Goal: Information Seeking & Learning: Learn about a topic

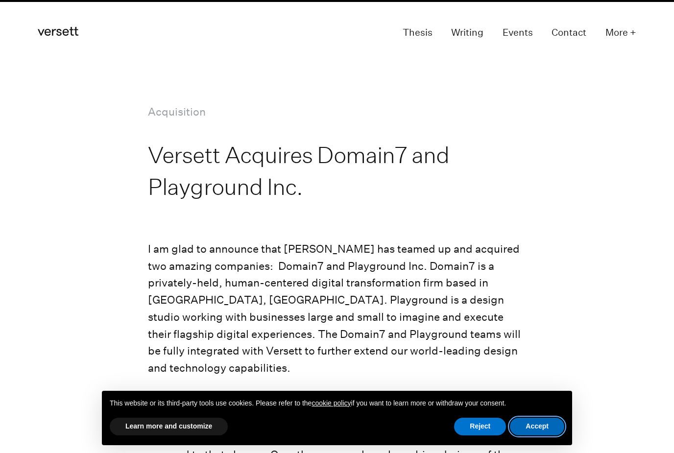
click at [536, 420] on button "Accept" at bounding box center [537, 427] width 54 height 18
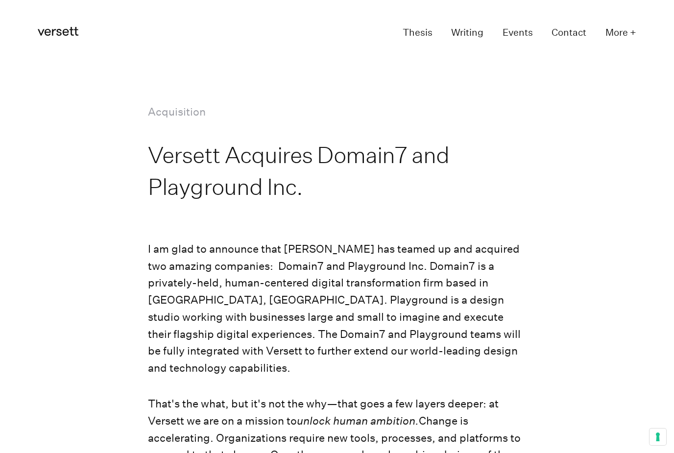
click at [514, 34] on link "Events" at bounding box center [517, 33] width 30 height 18
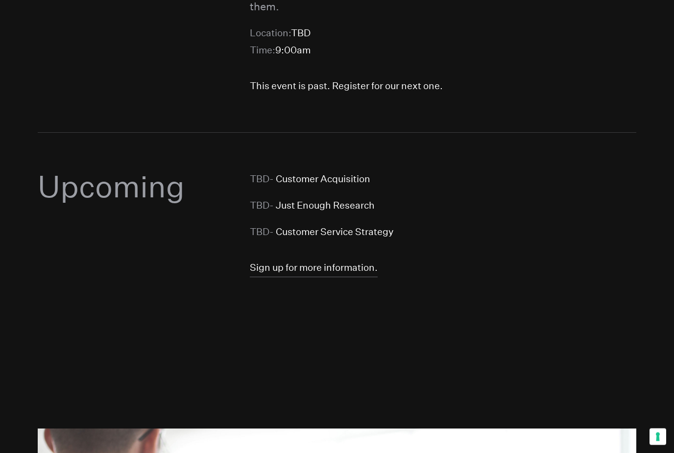
scroll to position [1134, 0]
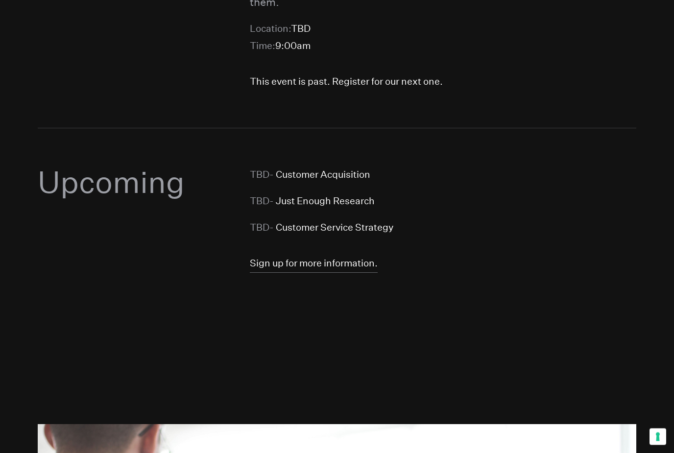
click at [330, 219] on li "TBD - Customer Service Strategy" at bounding box center [443, 227] width 386 height 17
click at [309, 255] on link "Sign up for more information." at bounding box center [314, 264] width 128 height 18
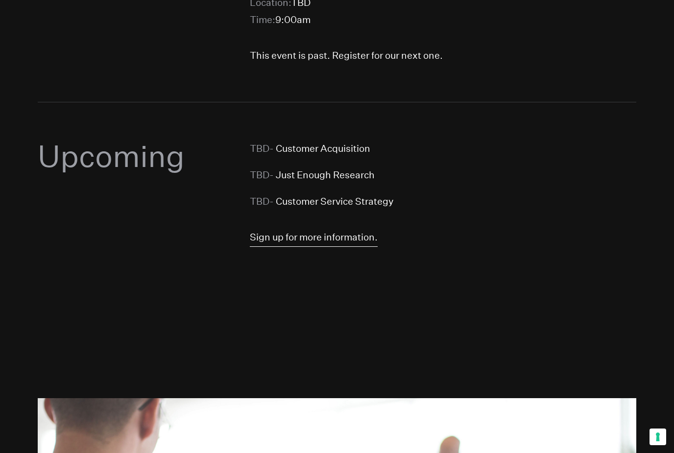
scroll to position [1165, 0]
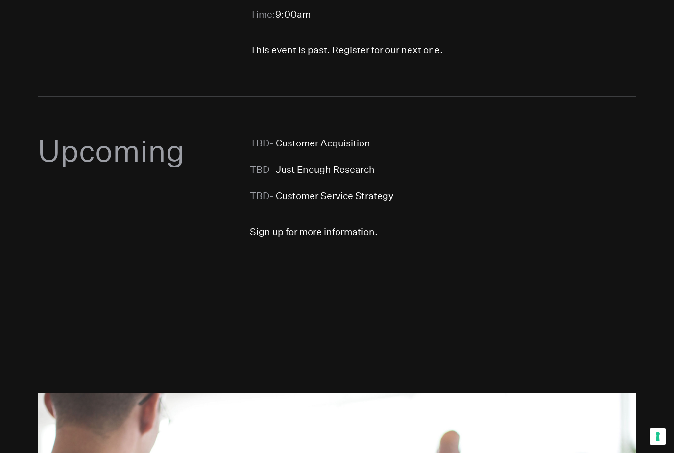
click at [335, 224] on link "Sign up for more information." at bounding box center [314, 233] width 128 height 18
click at [333, 224] on link "Sign up for more information." at bounding box center [314, 233] width 128 height 18
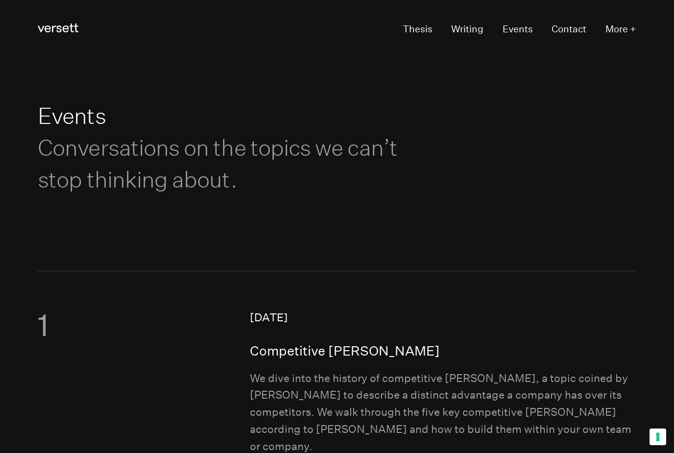
scroll to position [0, 0]
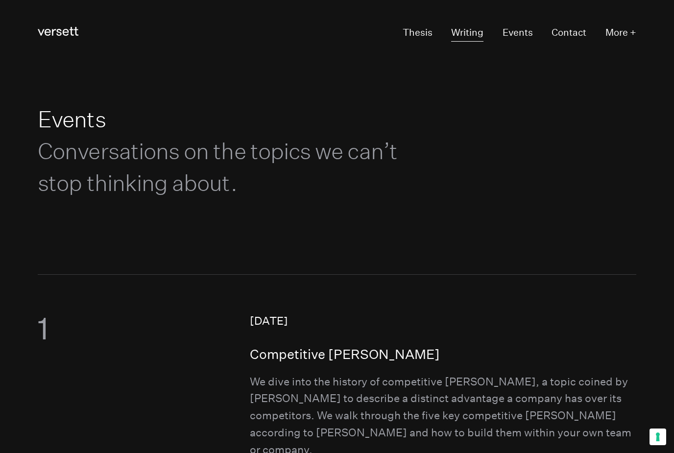
click at [463, 33] on link "Writing" at bounding box center [467, 33] width 32 height 18
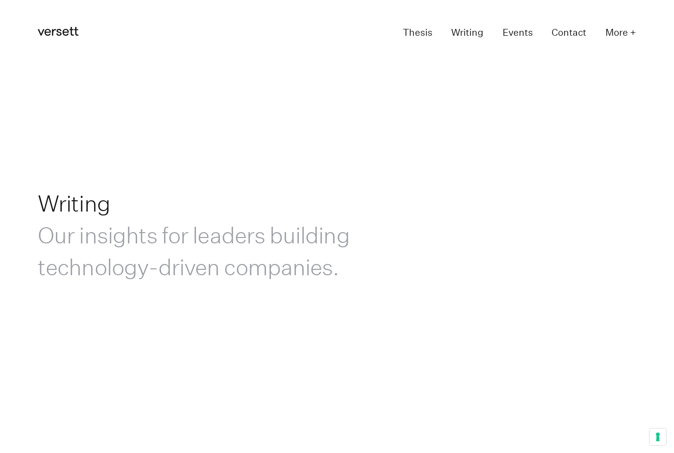
click at [520, 32] on link "Events" at bounding box center [517, 33] width 30 height 18
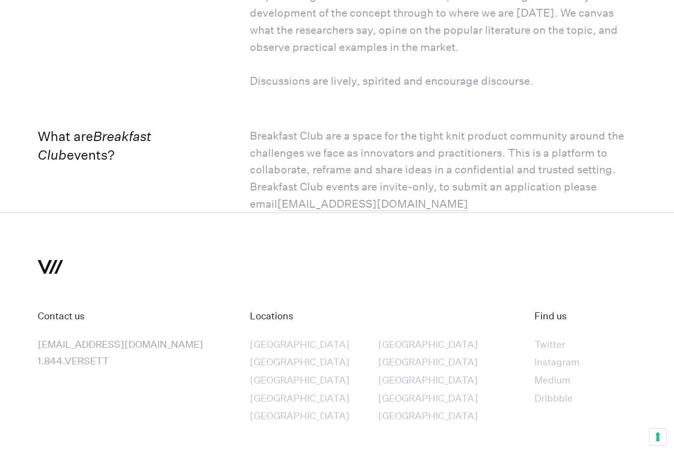
scroll to position [1989, 0]
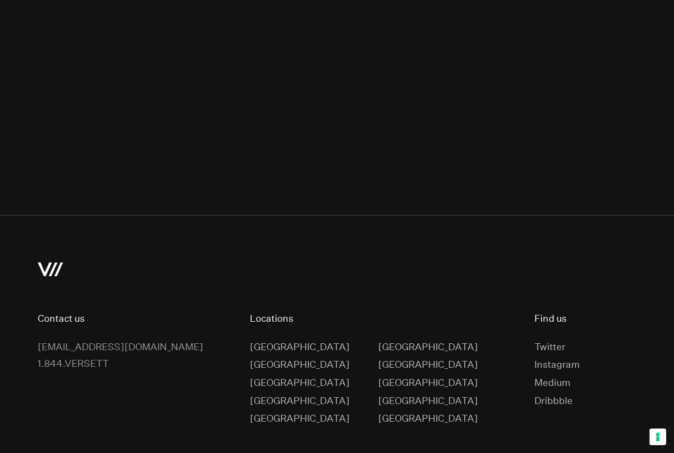
scroll to position [0, 0]
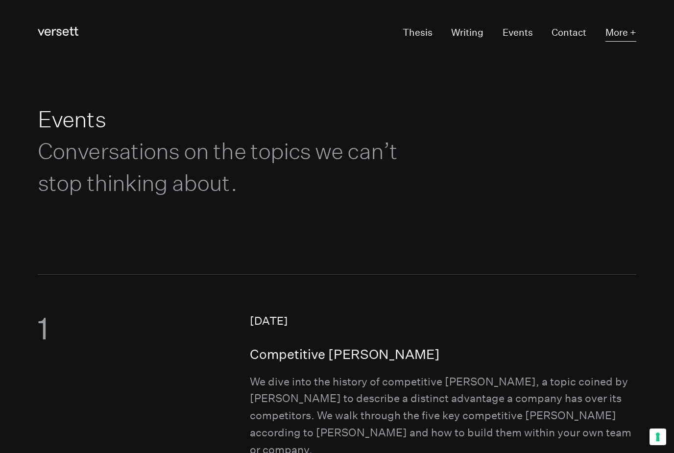
click at [625, 32] on button "More +" at bounding box center [620, 33] width 31 height 18
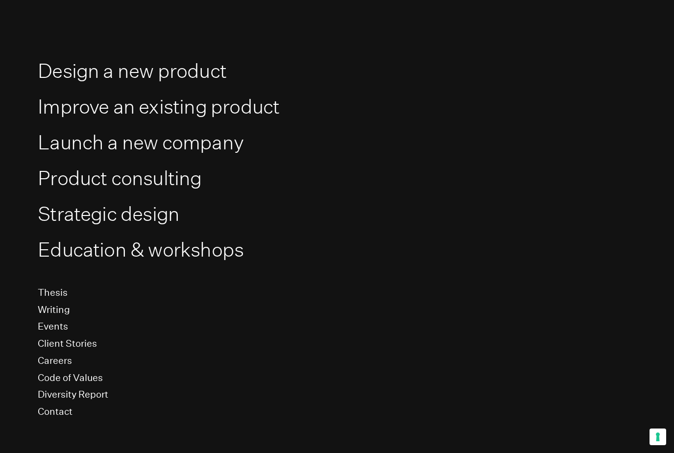
scroll to position [52, 0]
click at [88, 342] on link "Client Stories" at bounding box center [67, 344] width 59 height 12
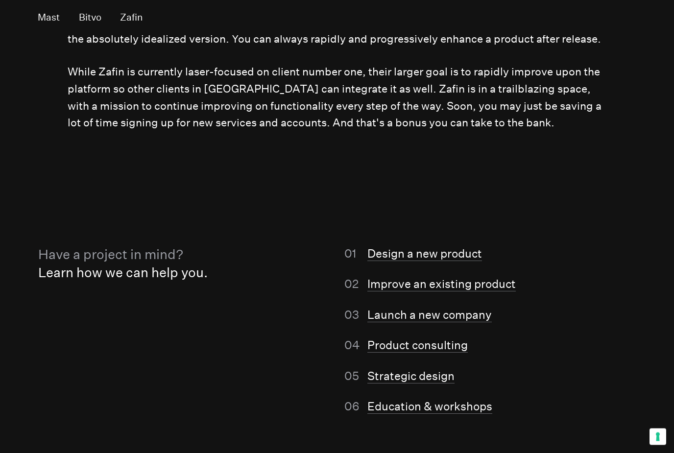
scroll to position [7875, 0]
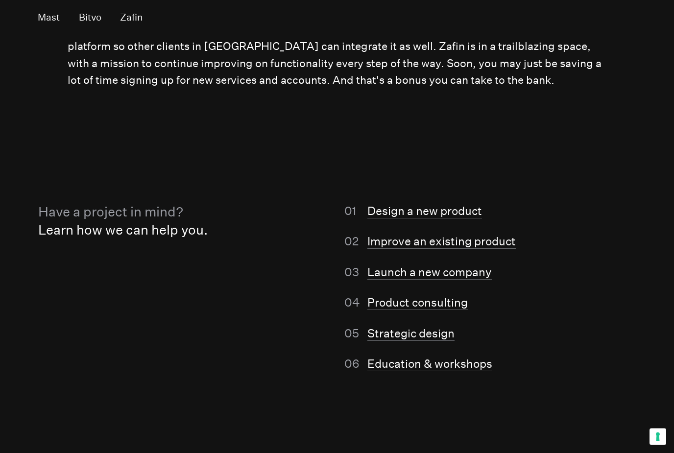
click at [427, 357] on link "Education & workshops" at bounding box center [429, 364] width 125 height 14
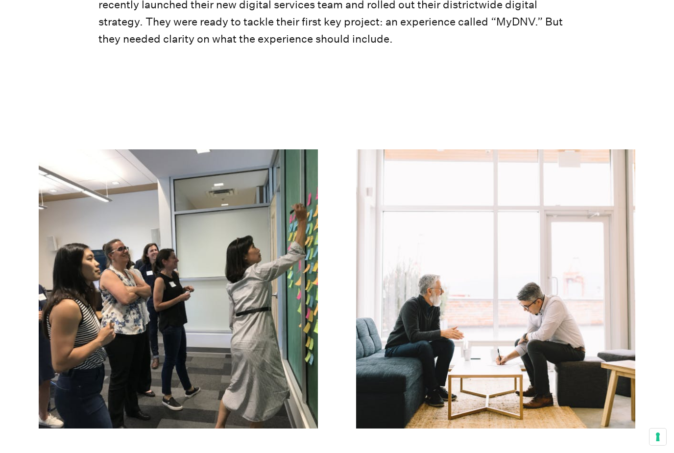
scroll to position [2485, 0]
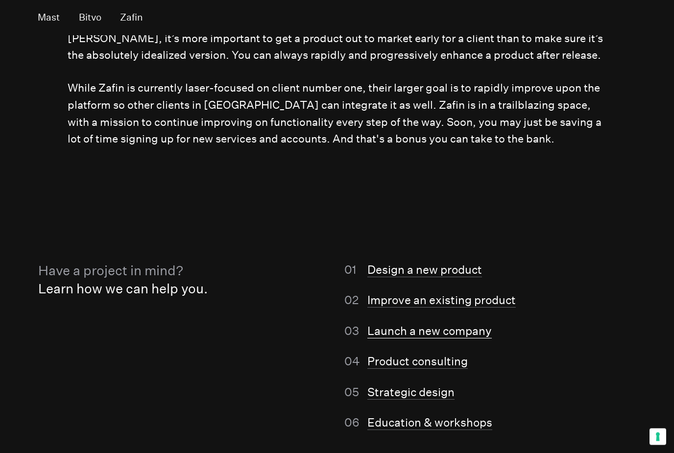
scroll to position [7817, 0]
click at [433, 324] on link "Launch a new company" at bounding box center [429, 331] width 124 height 14
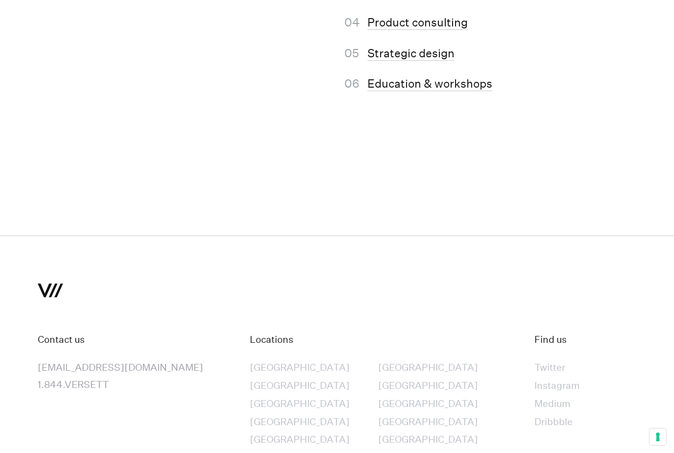
scroll to position [6275, 0]
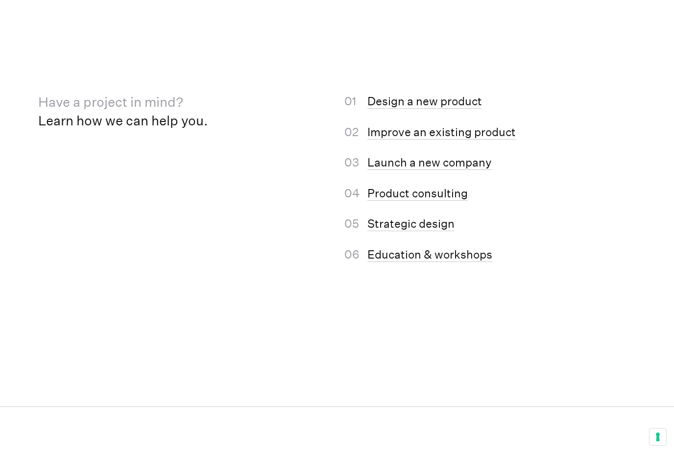
scroll to position [7008, 0]
click at [438, 140] on link "Improve an existing product" at bounding box center [441, 133] width 148 height 14
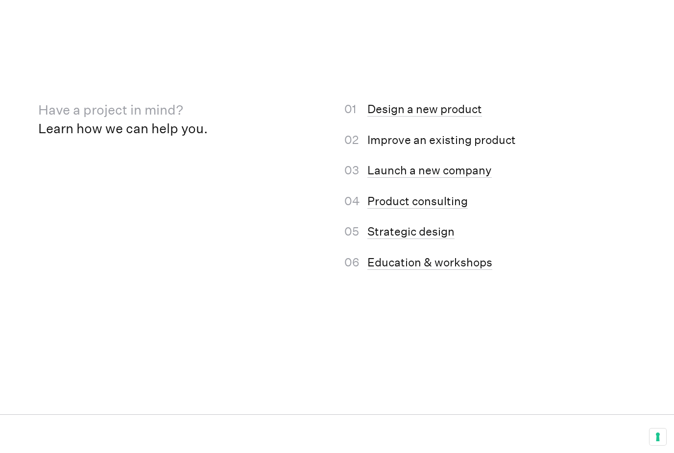
scroll to position [5342, 0]
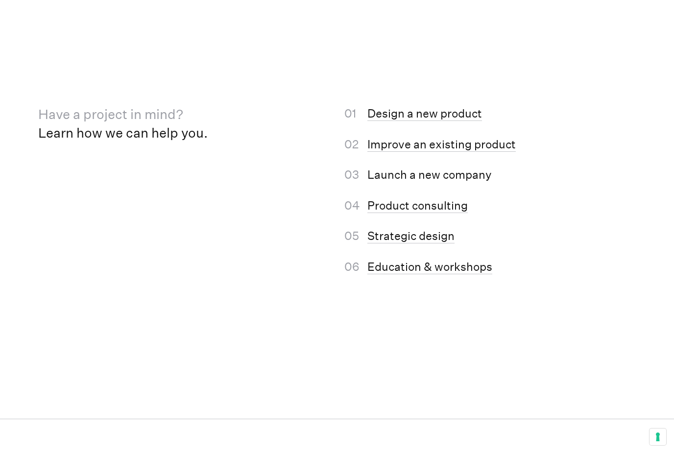
click at [421, 182] on link "Launch a new company" at bounding box center [429, 175] width 124 height 14
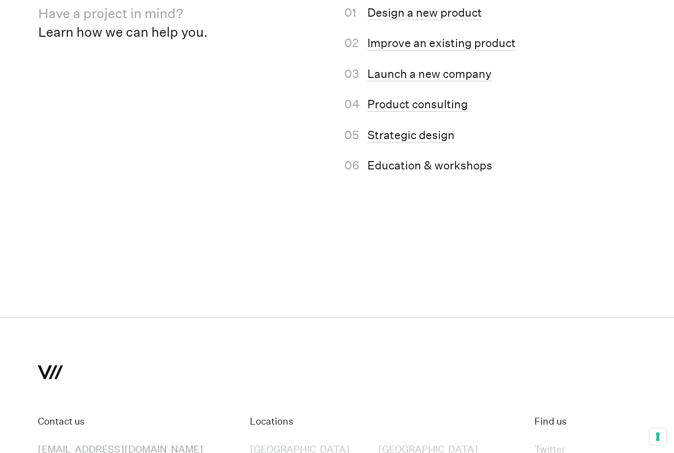
scroll to position [6228, 0]
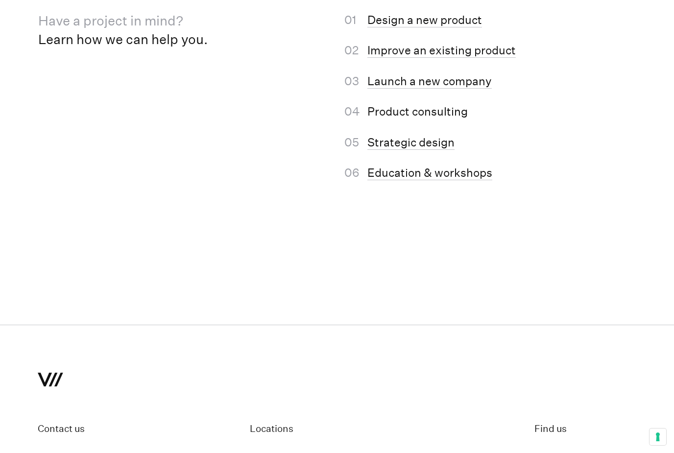
click at [424, 119] on link "Product consulting" at bounding box center [417, 112] width 100 height 14
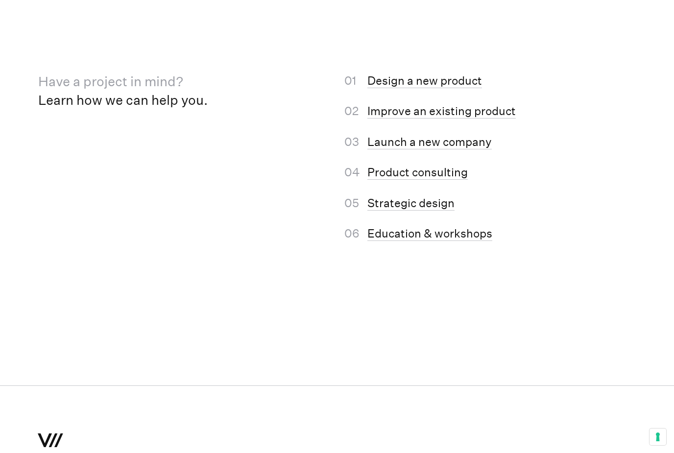
scroll to position [3691, 0]
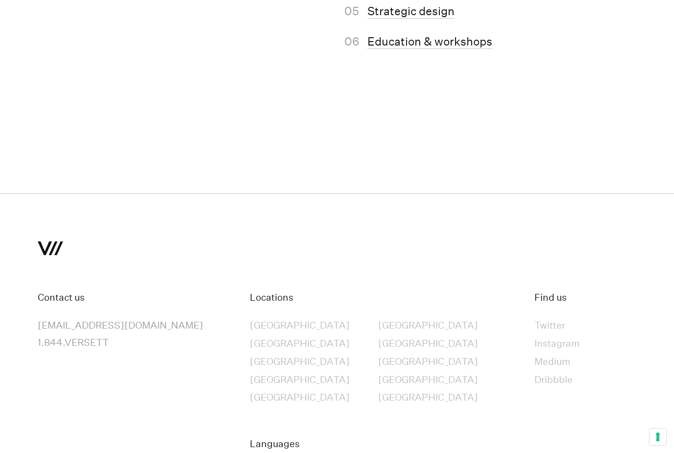
click at [277, 334] on div "[GEOGRAPHIC_DATA]" at bounding box center [300, 325] width 100 height 17
click at [280, 350] on div "[GEOGRAPHIC_DATA]" at bounding box center [300, 343] width 100 height 17
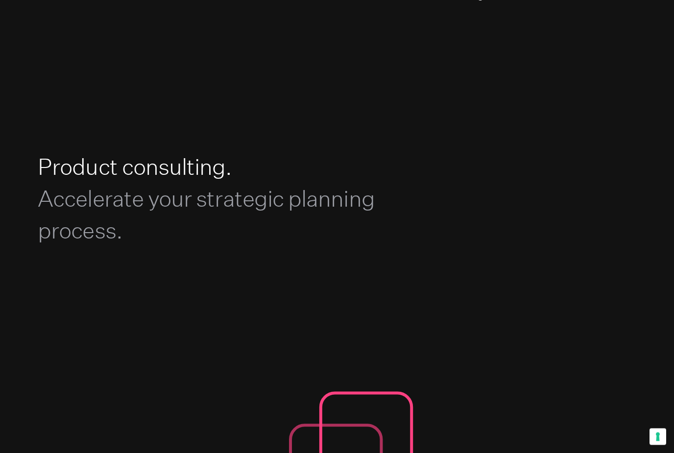
scroll to position [0, 0]
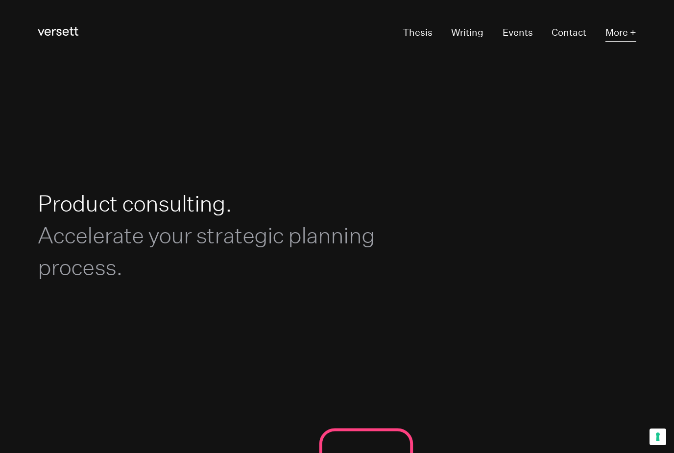
click at [622, 34] on button "More +" at bounding box center [620, 33] width 31 height 18
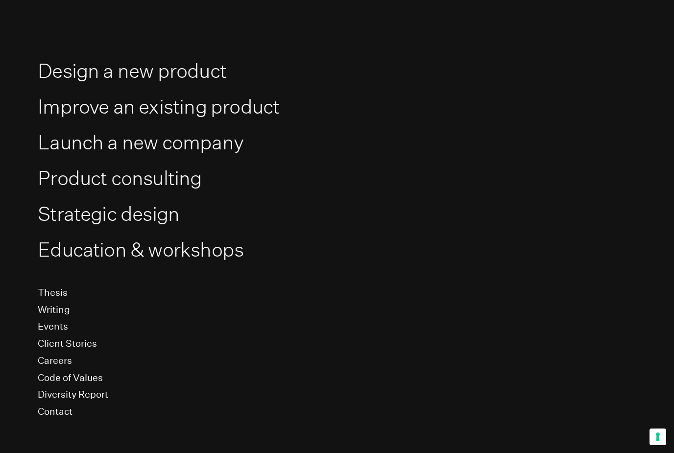
scroll to position [52, 0]
click at [75, 341] on link "Client Stories" at bounding box center [67, 344] width 59 height 12
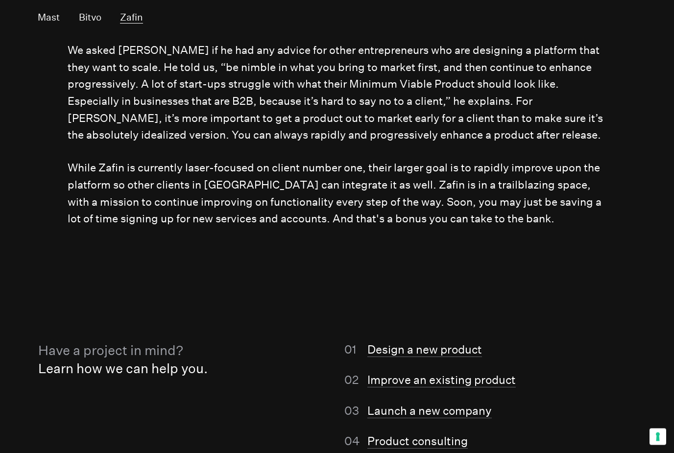
scroll to position [7737, 0]
click at [435, 343] on link "Design a new product" at bounding box center [424, 350] width 115 height 14
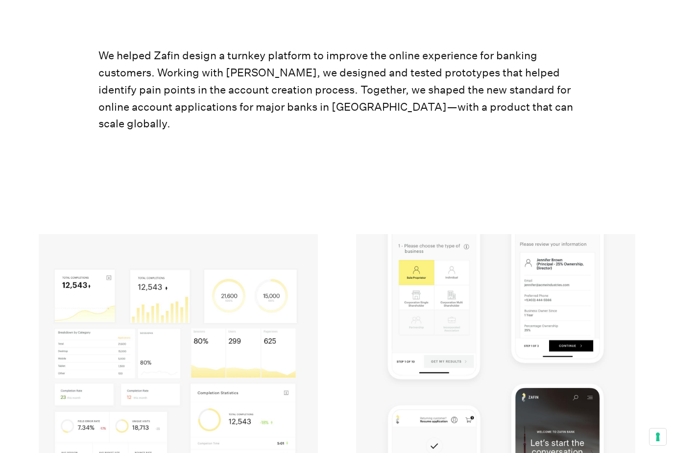
scroll to position [2646, 0]
